Goal: Complete application form

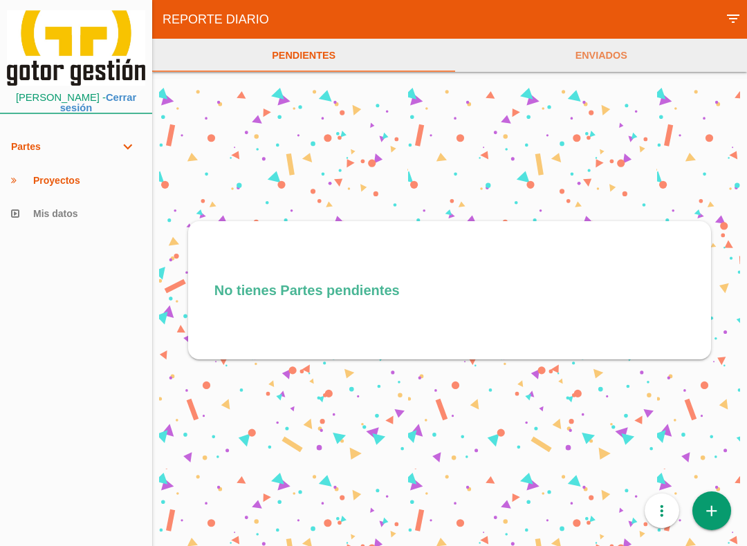
click at [711, 510] on icon "add" at bounding box center [711, 511] width 18 height 39
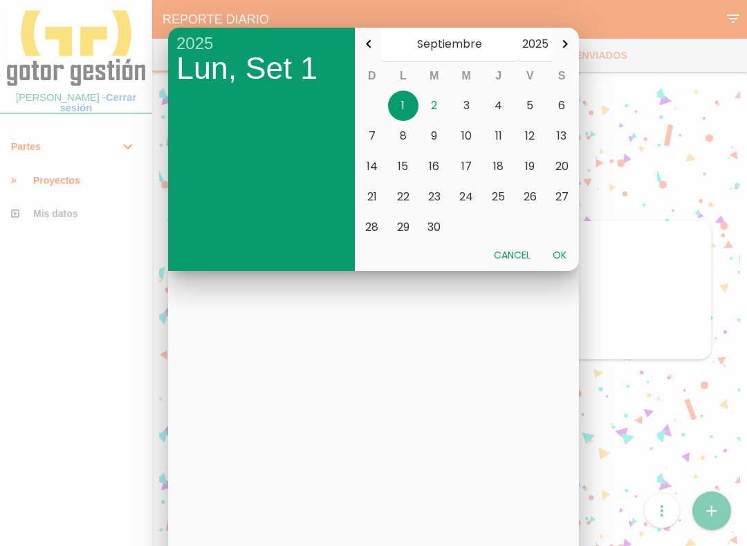
click at [437, 104] on button "2" at bounding box center [434, 106] width 32 height 30
click at [565, 251] on button "Ok" at bounding box center [559, 255] width 36 height 25
type input "[DATE]"
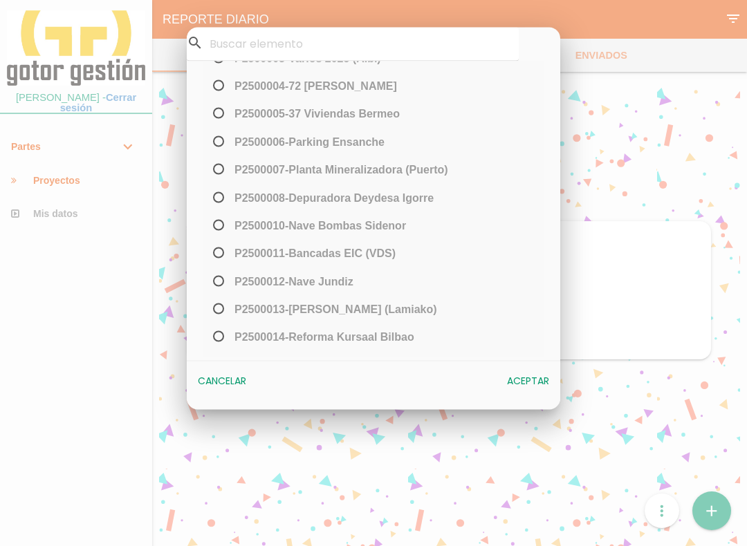
scroll to position [124, 0]
click at [221, 308] on span "P2500013-Viviendas Earle (Lamiako)" at bounding box center [323, 309] width 227 height 17
click at [219, 308] on input "P2500013-Viviendas Earle (Lamiako)" at bounding box center [214, 314] width 9 height 22
radio input "true"
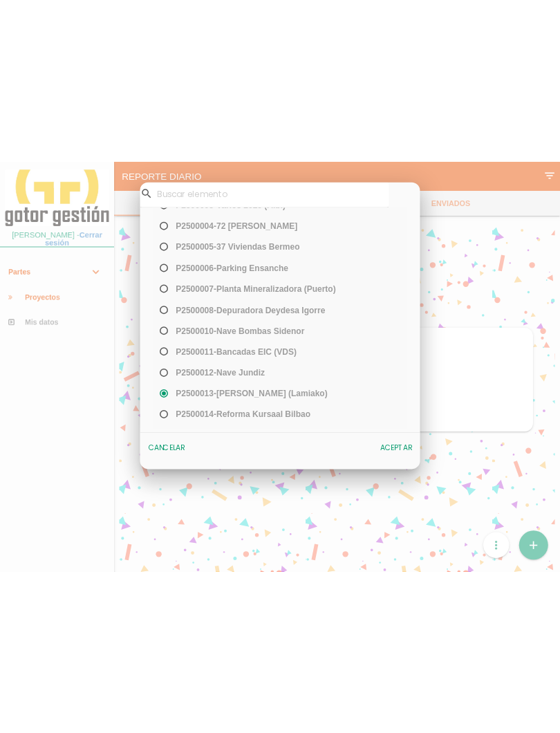
scroll to position [0, 0]
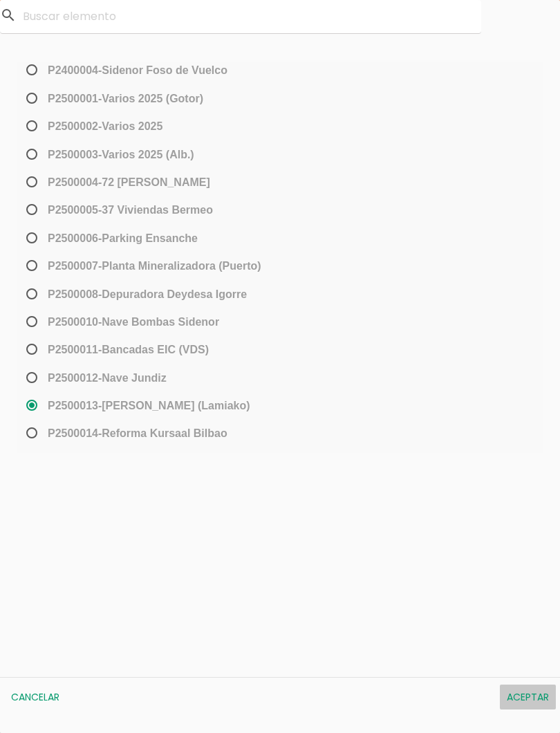
click at [530, 545] on button "Aceptar" at bounding box center [528, 696] width 56 height 25
select select "96"
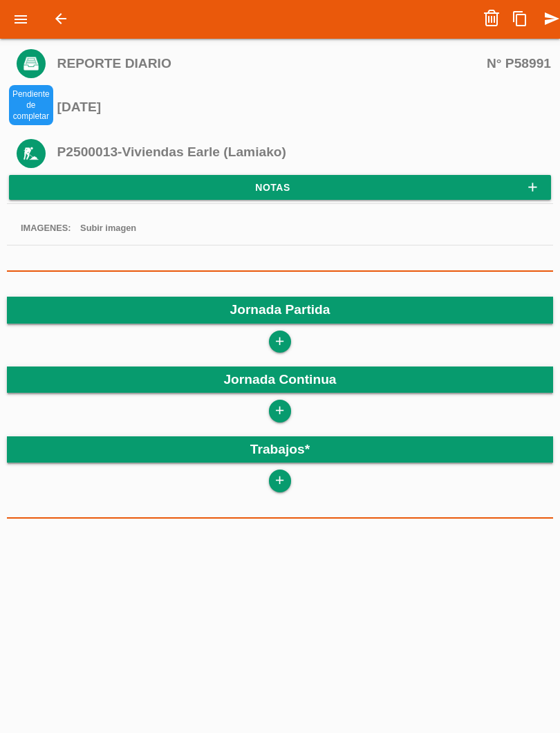
click at [286, 330] on icon "add" at bounding box center [279, 341] width 13 height 22
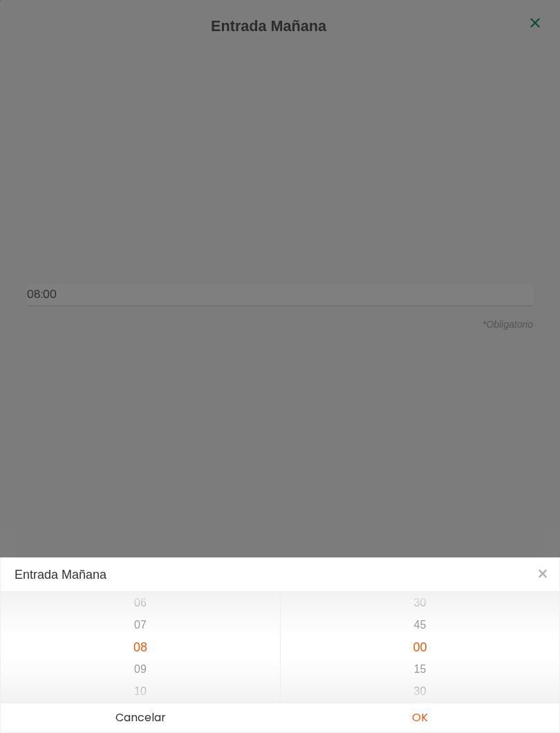
click at [436, 720] on button "OK" at bounding box center [419, 717] width 279 height 29
click at [435, 720] on button "OK" at bounding box center [419, 717] width 279 height 29
click at [437, 718] on button "OK" at bounding box center [419, 717] width 279 height 29
click at [431, 718] on button "OK" at bounding box center [419, 717] width 279 height 29
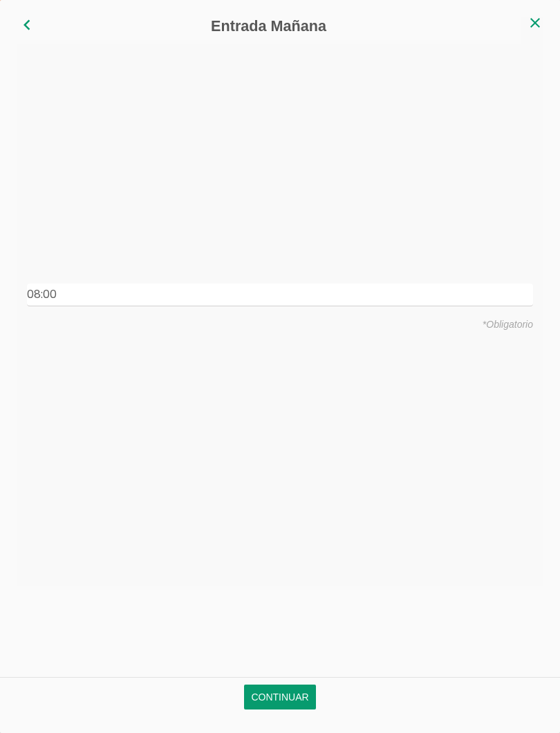
type input "08:00"
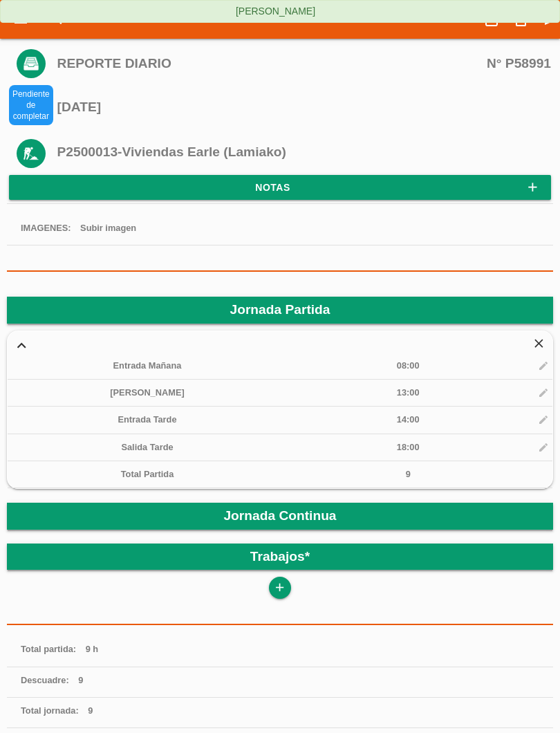
click at [291, 578] on div "add" at bounding box center [280, 588] width 546 height 22
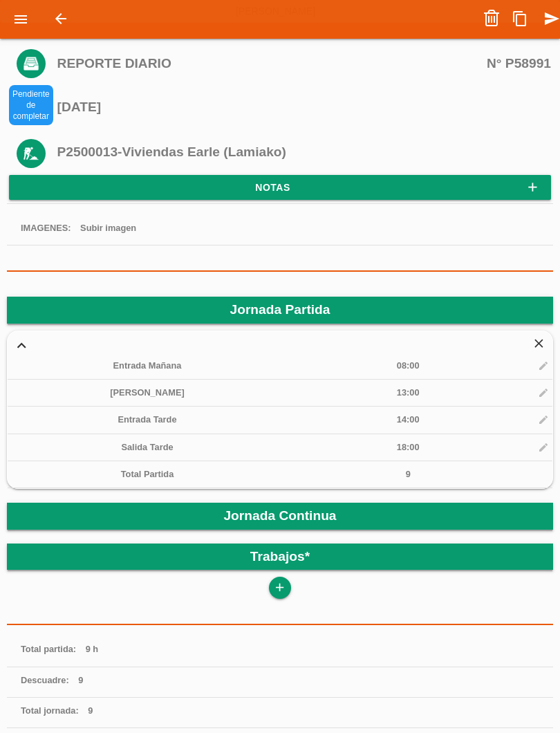
click at [284, 580] on icon "add" at bounding box center [279, 588] width 13 height 22
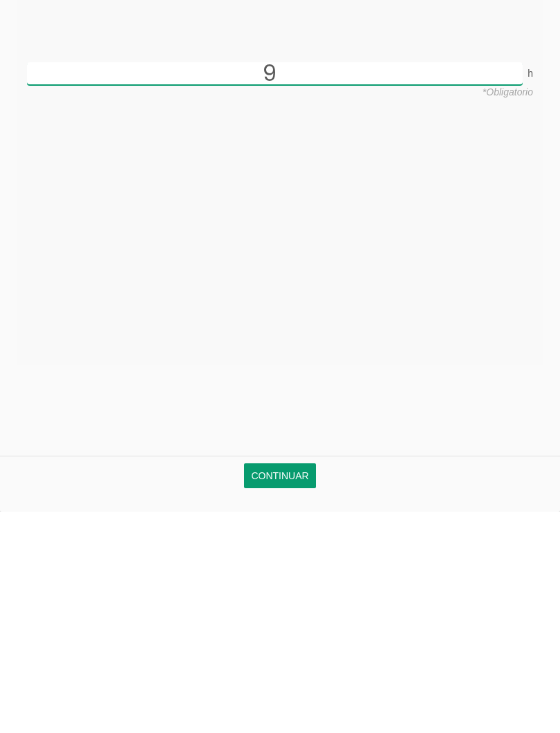
scroll to position [111, 0]
type input "9"
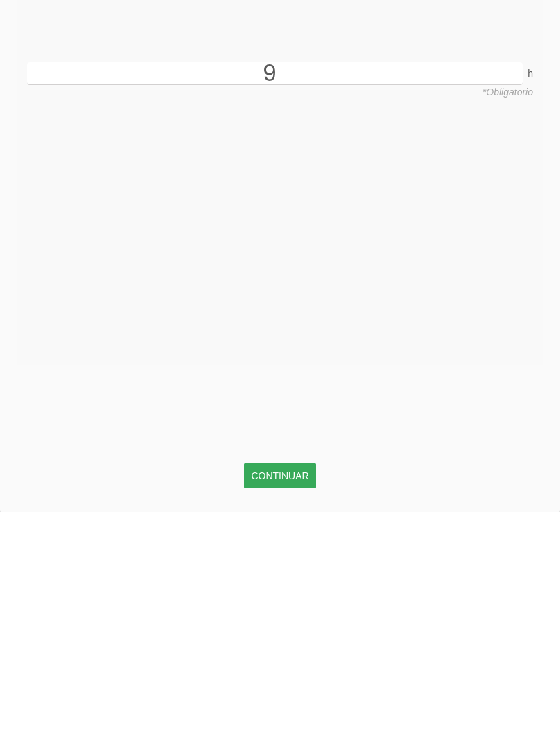
click at [295, 684] on link "Continuar" at bounding box center [279, 696] width 71 height 25
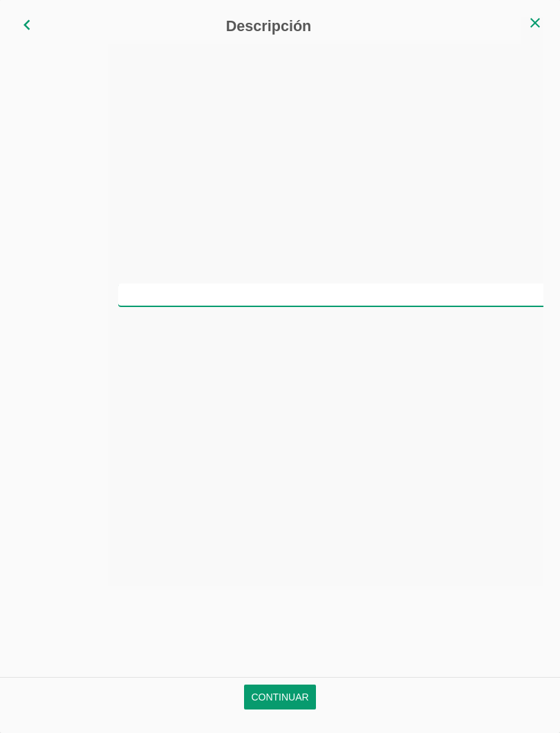
scroll to position [0, 0]
click at [355, 296] on input "text" at bounding box center [280, 294] width 506 height 23
type input "[PERSON_NAME] y encepados"
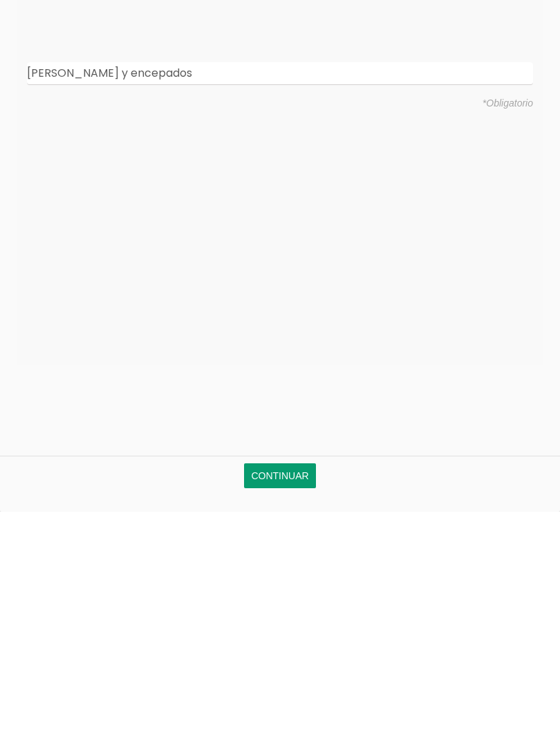
click at [297, 684] on link "Continuar" at bounding box center [279, 696] width 71 height 25
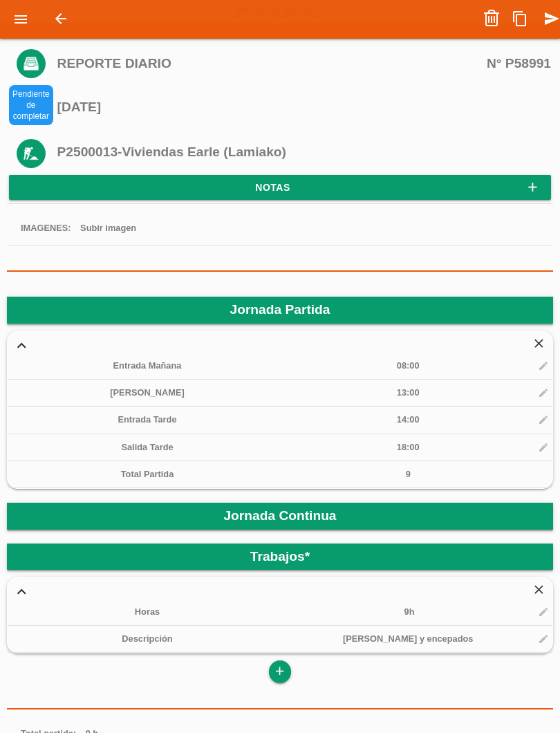
click at [552, 19] on icon "send" at bounding box center [551, 19] width 17 height 28
